Goal: Transaction & Acquisition: Download file/media

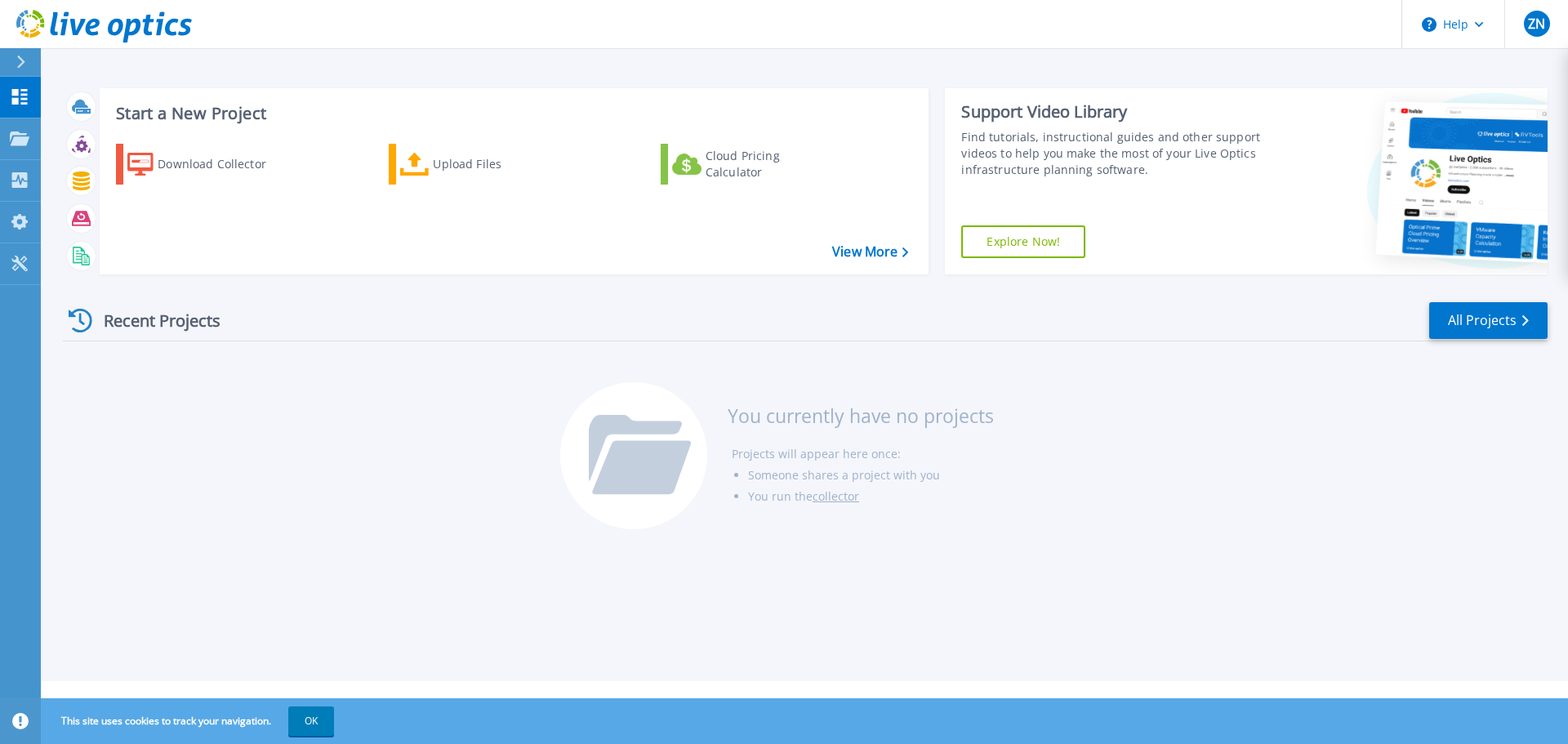
click at [623, 409] on div at bounding box center [633, 455] width 147 height 147
drag, startPoint x: 978, startPoint y: 414, endPoint x: 723, endPoint y: 414, distance: 255.0
click at [723, 414] on div "You currently have no projects Projects will appear here once: Someone shares a…" at bounding box center [806, 464] width 490 height 164
click at [743, 412] on h3 "You currently have no projects" at bounding box center [861, 416] width 266 height 18
click at [439, 461] on div "Recent Projects All Projects You currently have no projects Projects will appea…" at bounding box center [805, 416] width 1485 height 258
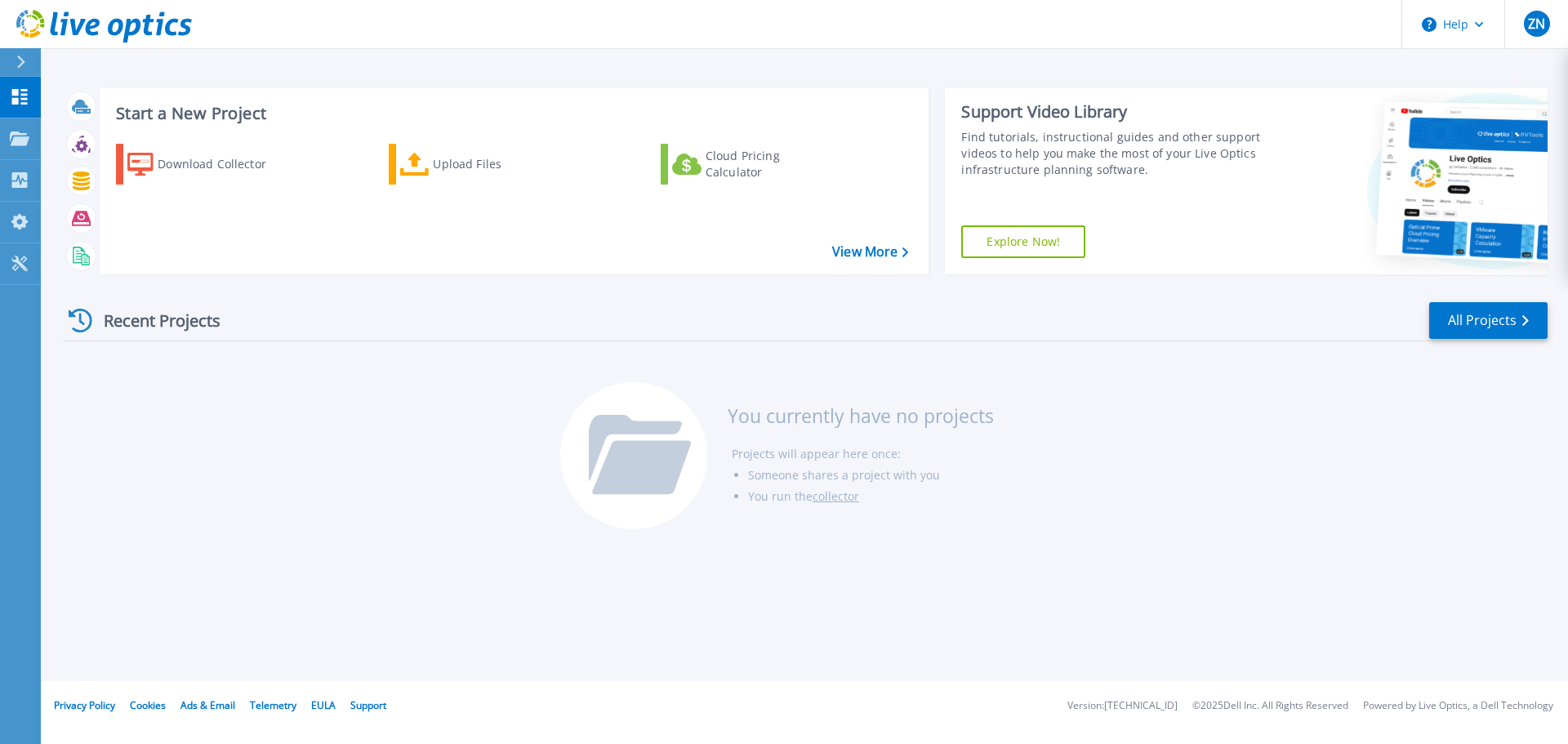
click at [29, 57] on div at bounding box center [28, 62] width 27 height 27
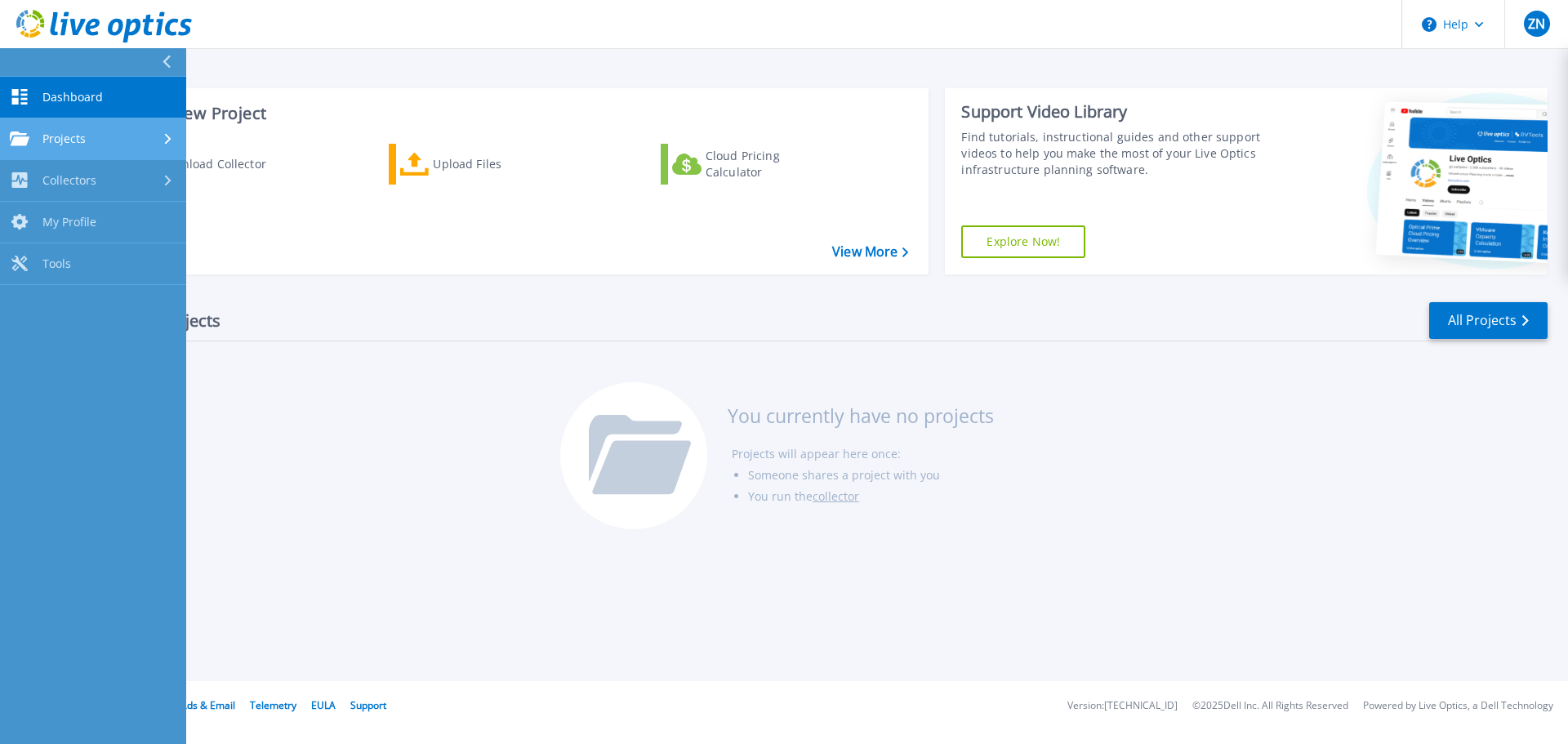
click at [46, 137] on span "Projects" at bounding box center [64, 139] width 44 height 15
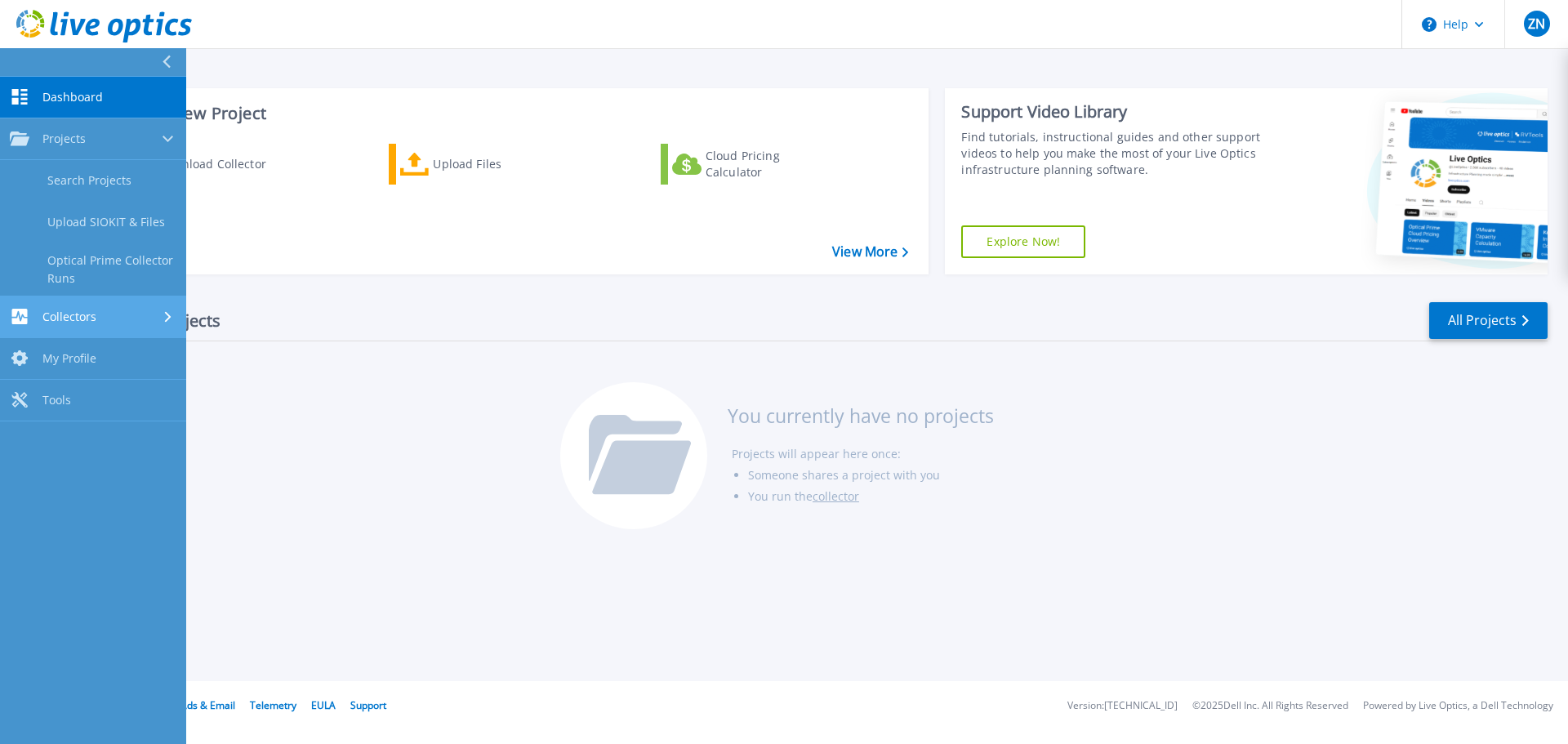
click at [71, 319] on span "Collectors" at bounding box center [69, 317] width 54 height 15
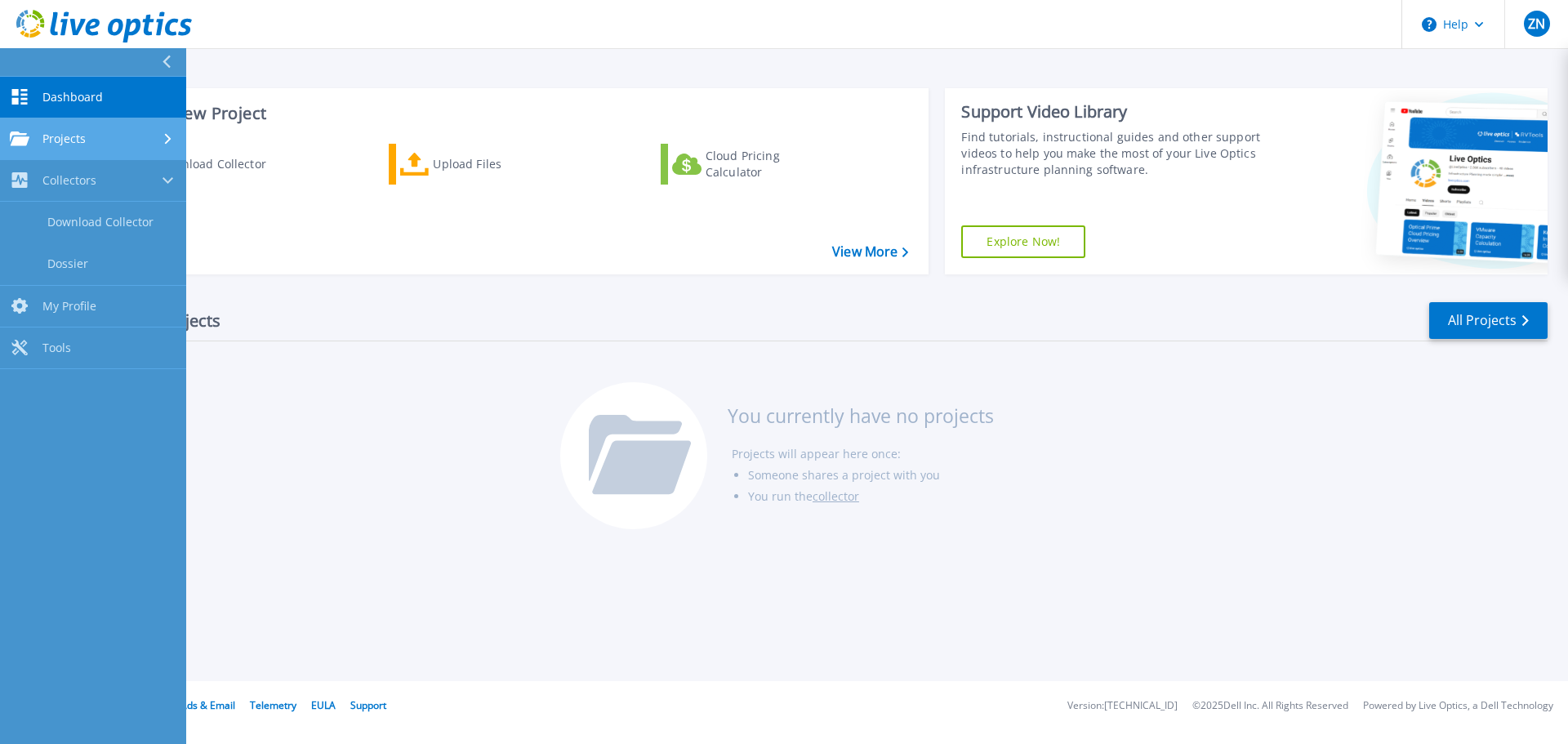
click at [78, 147] on link "Projects Projects" at bounding box center [93, 139] width 187 height 42
click at [89, 98] on span "Dashboard" at bounding box center [73, 97] width 61 height 15
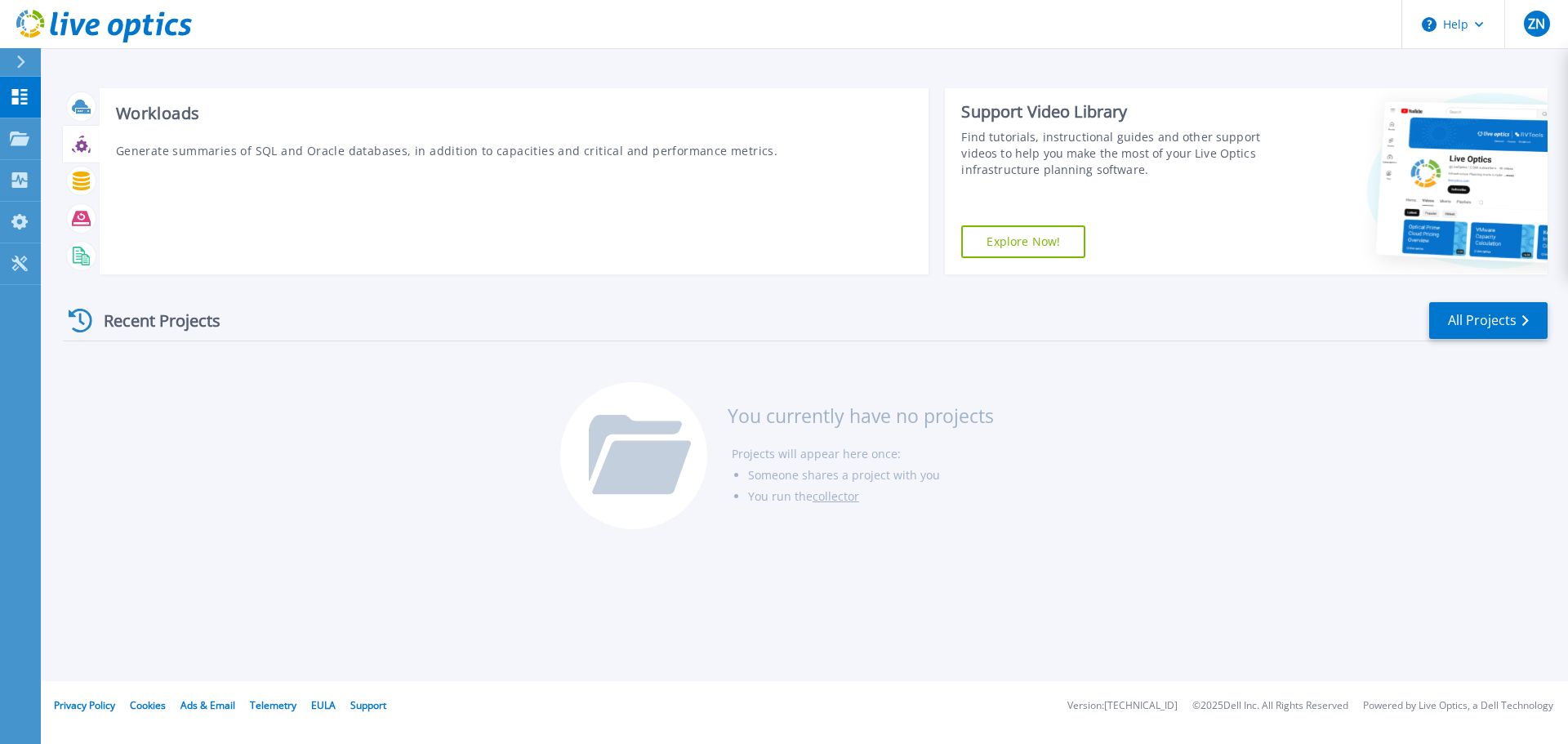
click at [76, 151] on icon at bounding box center [81, 144] width 19 height 19
click at [235, 149] on p "Generate summaries of SQL and Oracle databases, in addition to capacities and c…" at bounding box center [514, 151] width 797 height 17
click at [67, 181] on div at bounding box center [81, 181] width 28 height 28
click at [196, 163] on p "Live Optics supports a list of storage array vendors and models and provides a …" at bounding box center [514, 159] width 797 height 34
click at [196, 161] on p "Live Optics supports a list of storage array vendors and models and provides a …" at bounding box center [514, 159] width 797 height 34
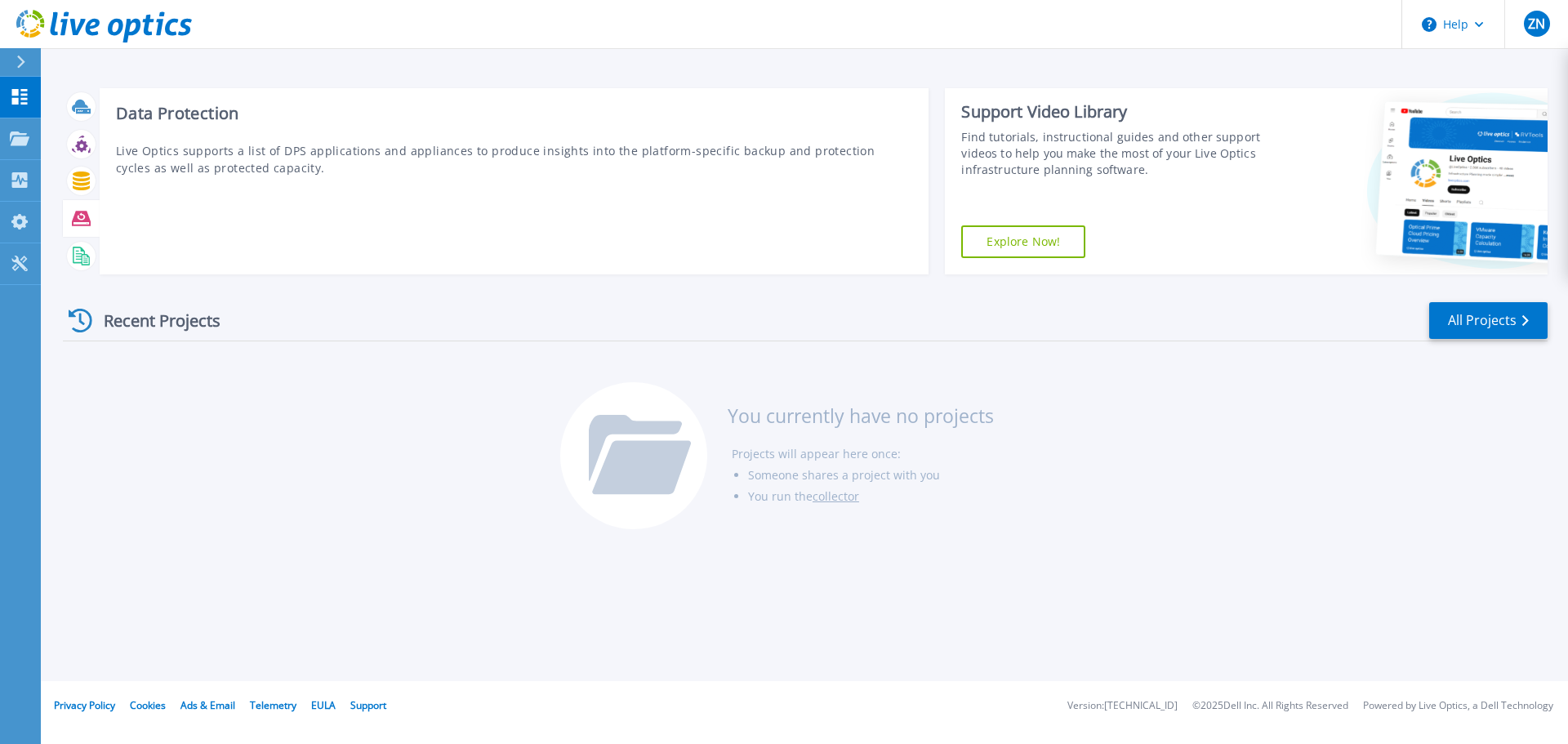
click at [77, 212] on icon at bounding box center [81, 219] width 19 height 15
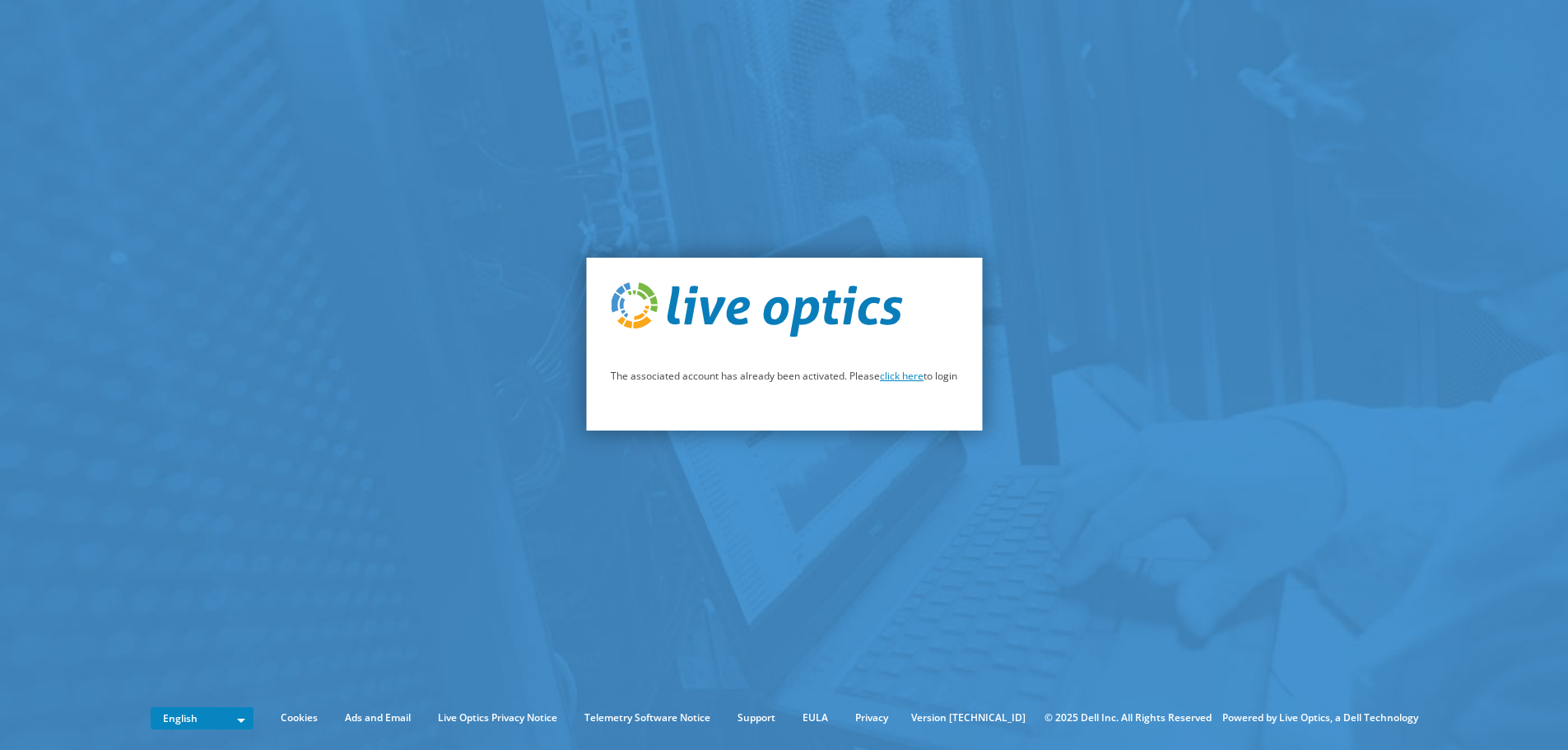
click at [912, 377] on link "click here" at bounding box center [902, 375] width 44 height 14
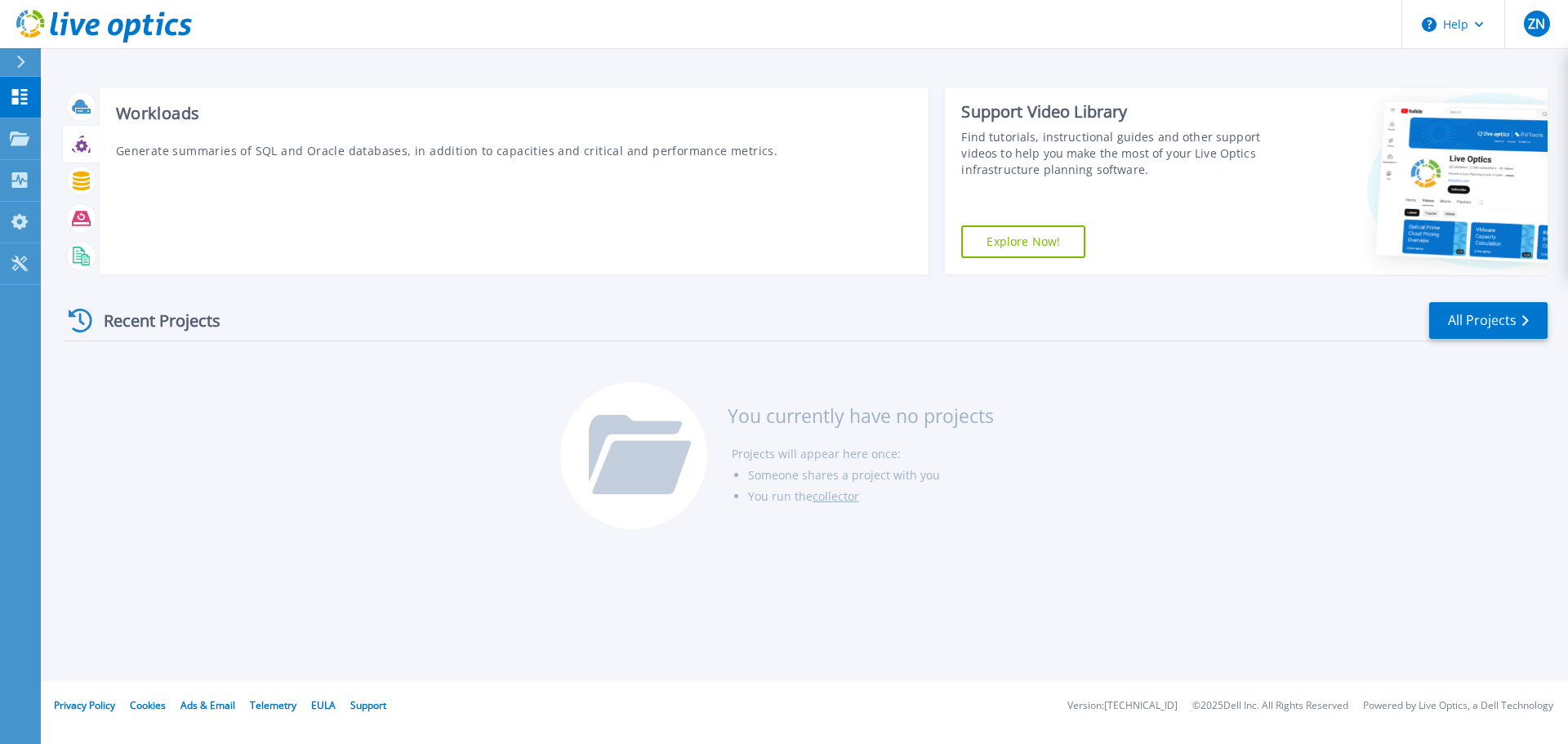
click at [87, 145] on icon at bounding box center [81, 144] width 19 height 19
click at [83, 197] on div at bounding box center [80, 182] width 37 height 38
click at [80, 228] on icon at bounding box center [81, 219] width 19 height 19
click at [78, 262] on icon at bounding box center [79, 255] width 12 height 16
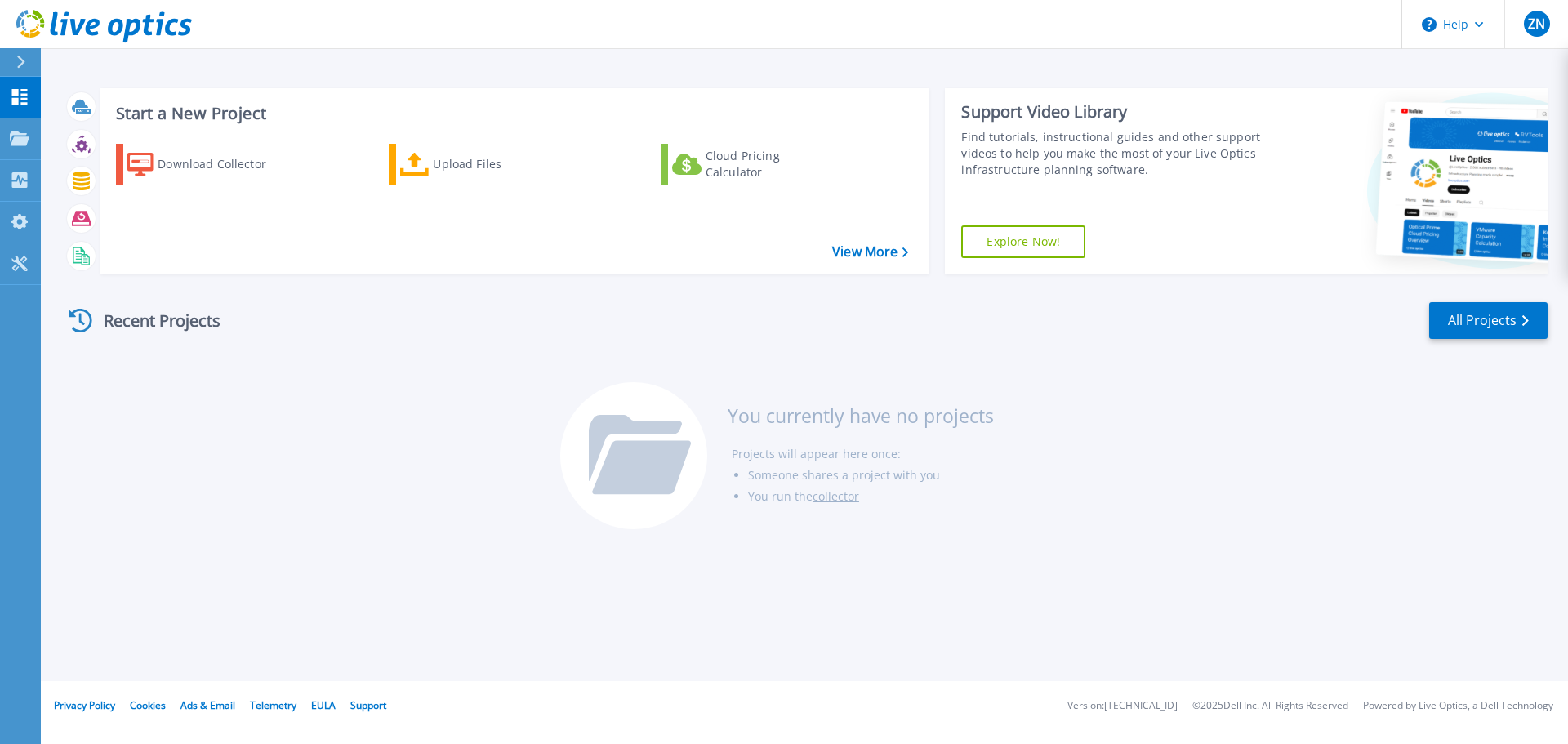
click at [834, 500] on link "collector" at bounding box center [835, 496] width 46 height 15
